Goal: Check status: Check status

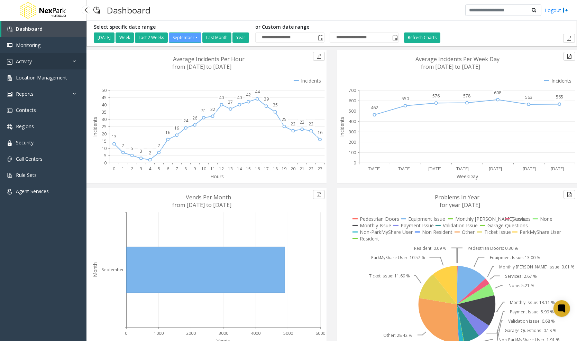
click at [31, 69] on link "Activity" at bounding box center [43, 61] width 86 height 16
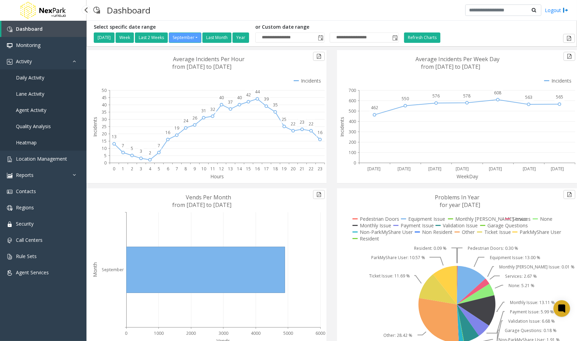
click at [34, 79] on span "Daily Activity" at bounding box center [30, 77] width 28 height 7
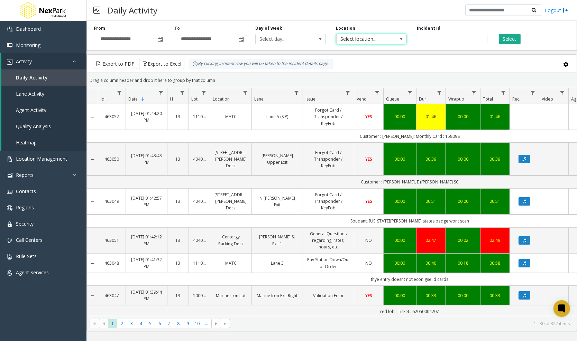
click at [362, 37] on span "Select location..." at bounding box center [365, 39] width 56 height 10
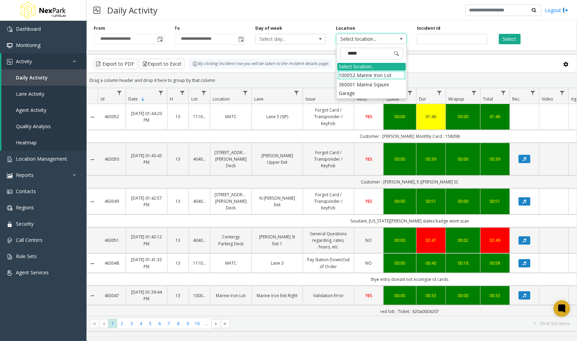
type input "******"
click at [385, 74] on li "360001 Marina Sqaure Garage" at bounding box center [371, 80] width 68 height 18
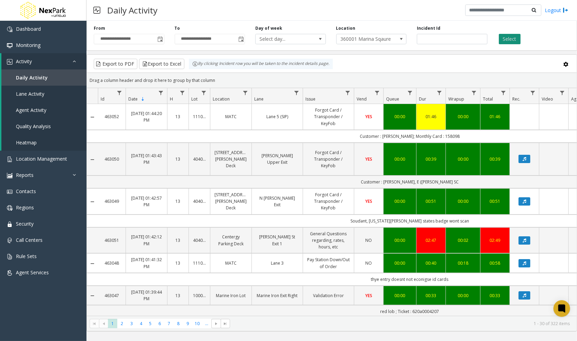
click at [513, 41] on button "Select" at bounding box center [510, 39] width 22 height 10
